Goal: Navigation & Orientation: Find specific page/section

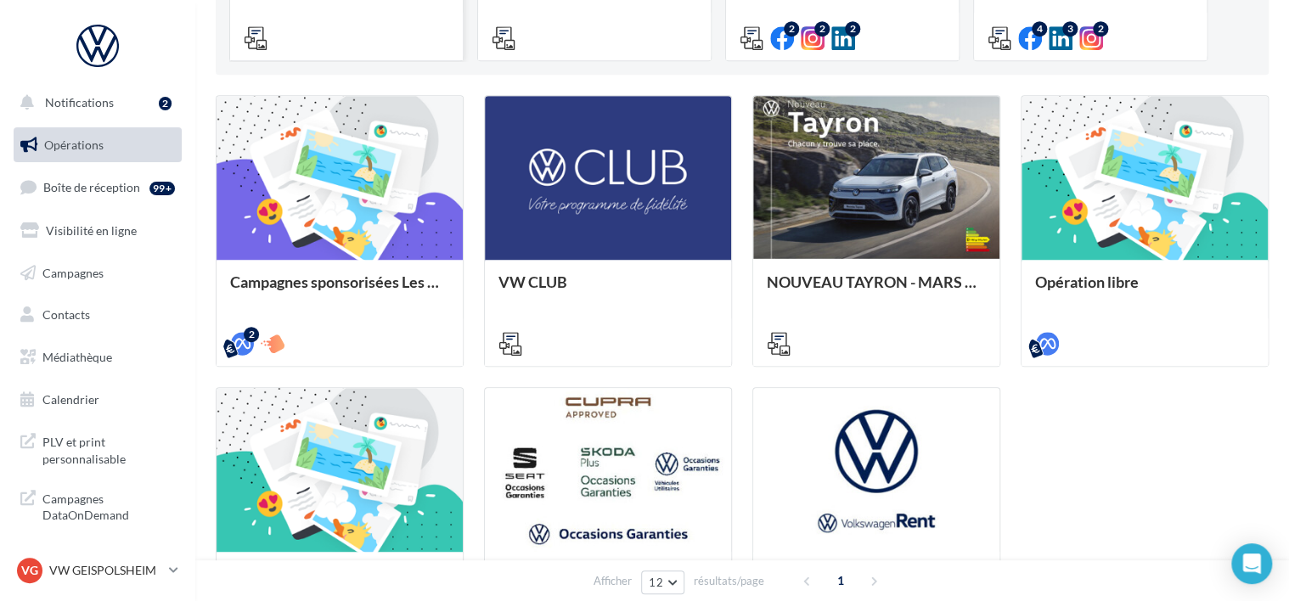
scroll to position [397, 0]
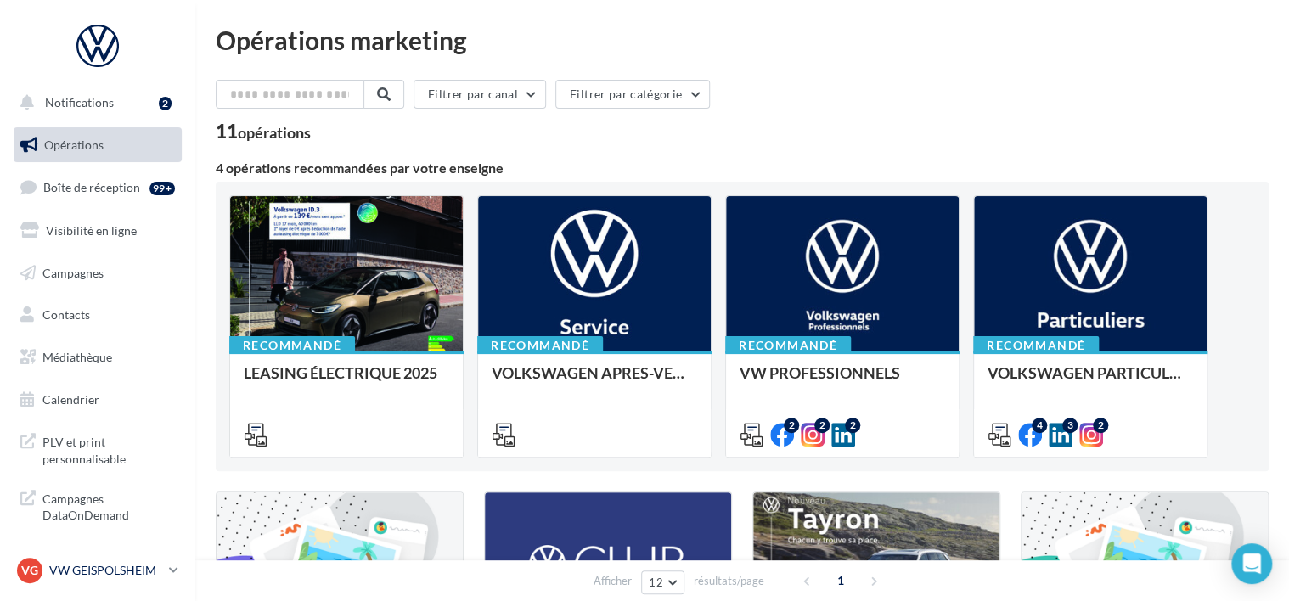
click at [98, 567] on p "VW GEISPOLSHEIM" at bounding box center [105, 570] width 113 height 17
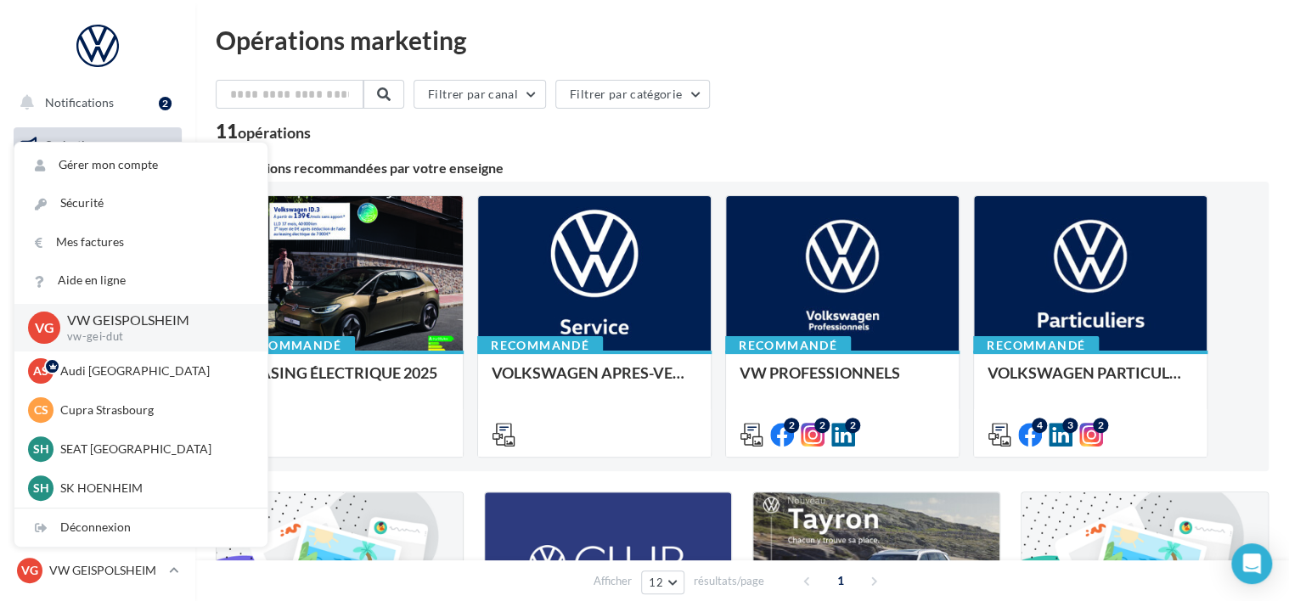
click at [481, 139] on div "11 opérations" at bounding box center [742, 133] width 1053 height 22
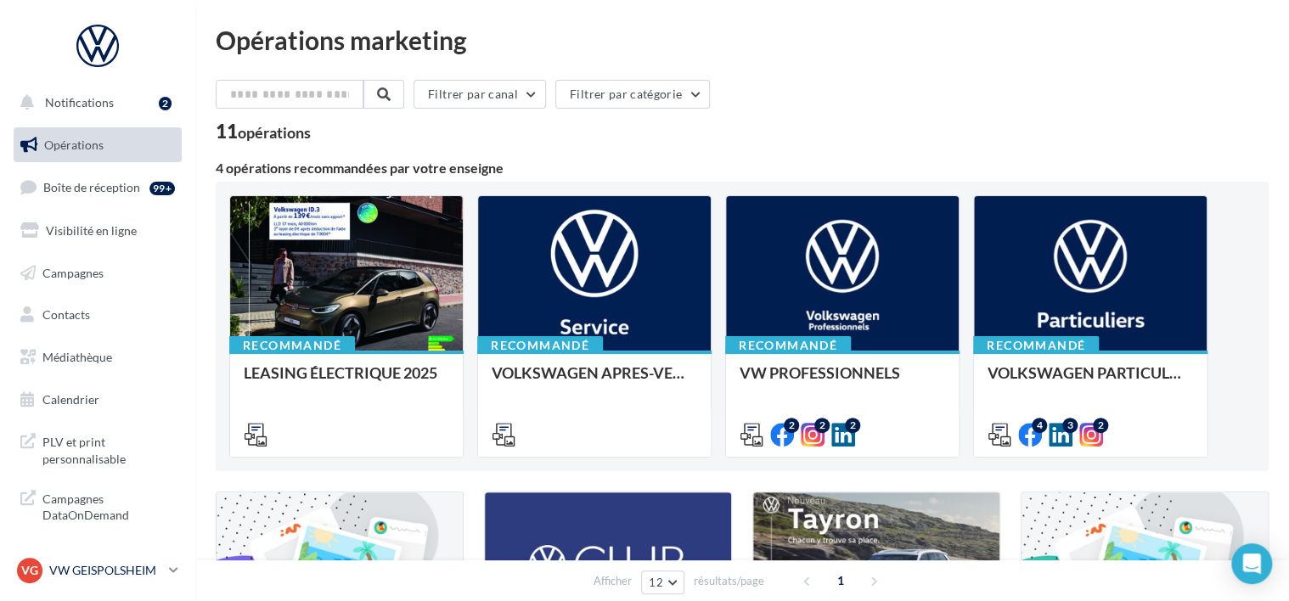
click at [95, 572] on p "VW GEISPOLSHEIM" at bounding box center [105, 570] width 113 height 17
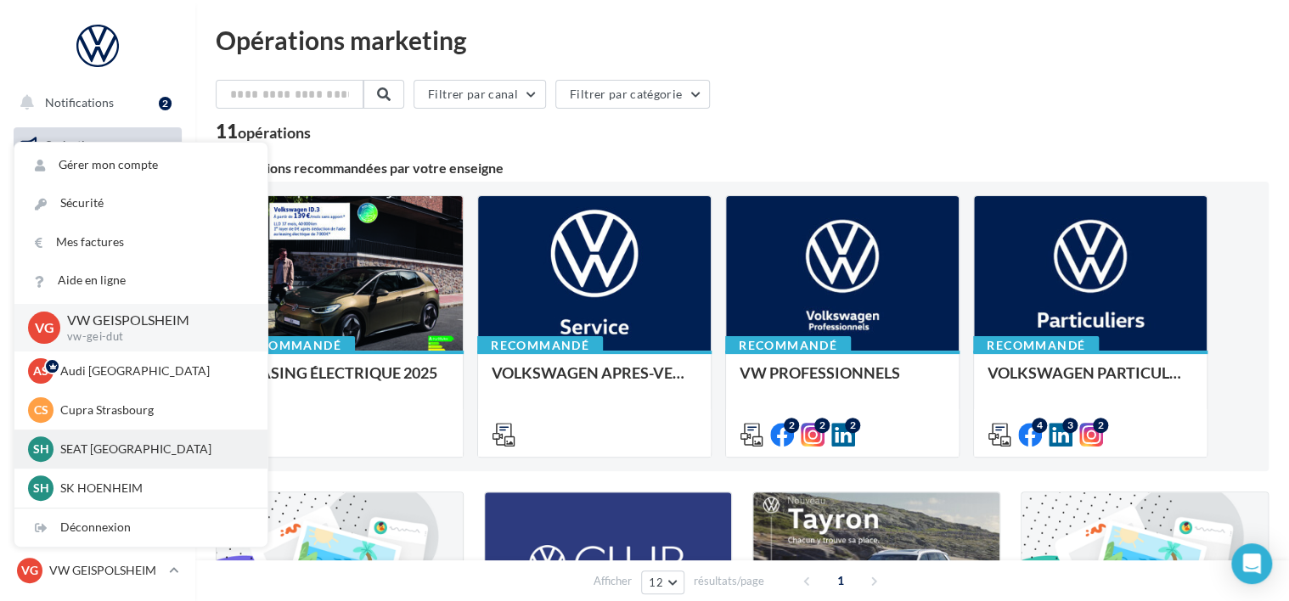
click at [119, 439] on div "SH SEAT HOENHEIM SEAT-HOENHEIM2" at bounding box center [141, 448] width 226 height 25
